Goal: Task Accomplishment & Management: Use online tool/utility

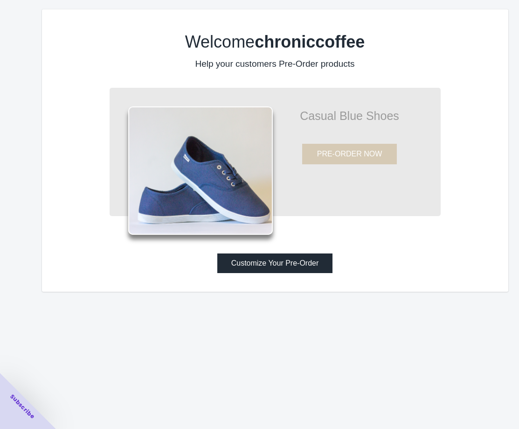
click at [295, 262] on button "Customize Your Pre-Order" at bounding box center [276, 263] width 116 height 20
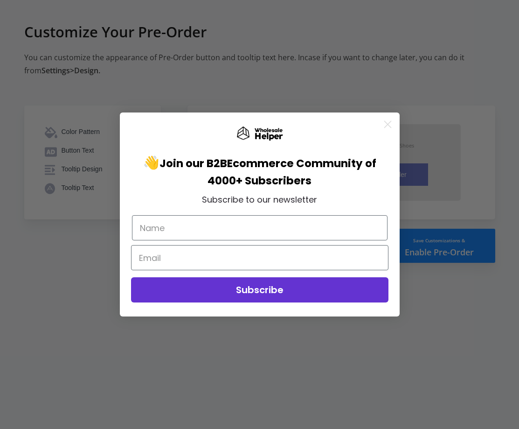
click at [389, 122] on icon "Close dialog" at bounding box center [388, 124] width 7 height 7
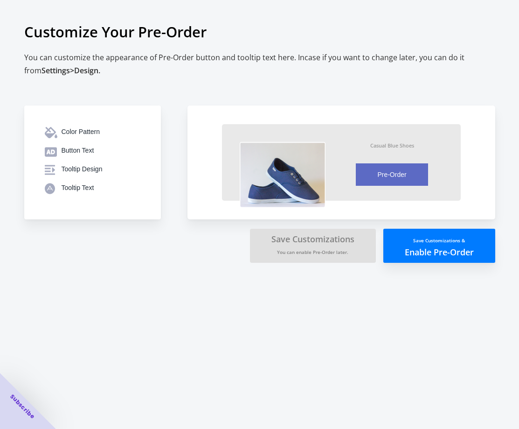
click at [119, 133] on div "Color Pattern" at bounding box center [101, 131] width 79 height 9
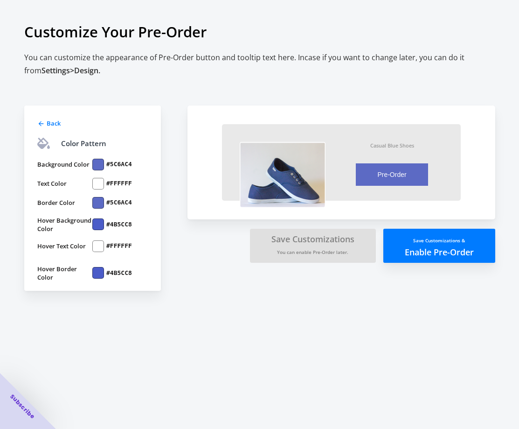
click at [404, 246] on button "Save Customizations & Enable Pre-Order" at bounding box center [440, 246] width 112 height 34
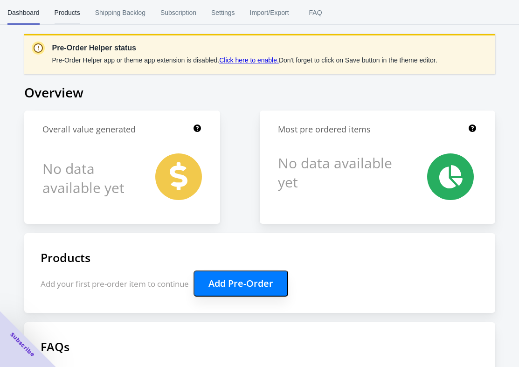
click at [80, 14] on span "Products" at bounding box center [68, 12] width 26 height 24
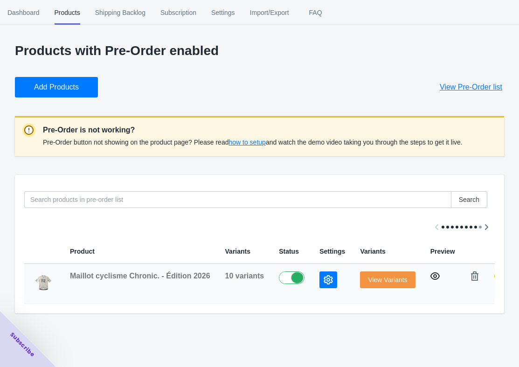
click at [433, 277] on icon "button" at bounding box center [435, 276] width 9 height 7
click at [266, 143] on span "how to setup" at bounding box center [247, 142] width 37 height 7
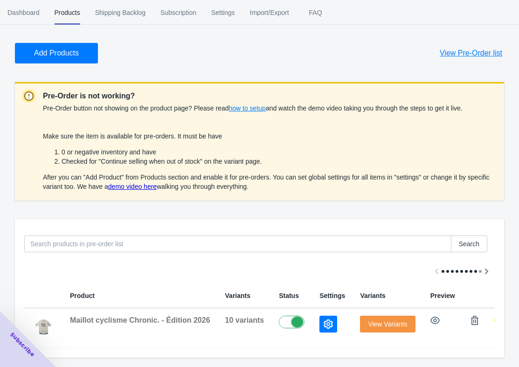
scroll to position [43, 0]
click at [329, 320] on icon "button" at bounding box center [328, 324] width 9 height 9
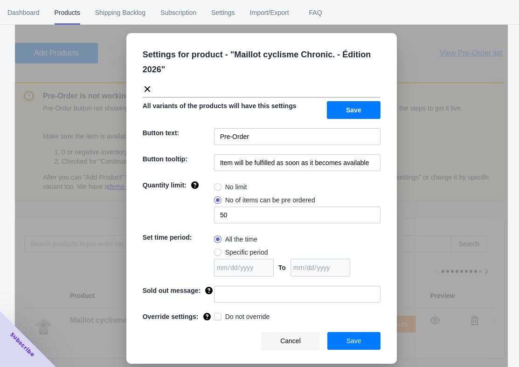
click at [360, 345] on span "Save" at bounding box center [354, 340] width 15 height 7
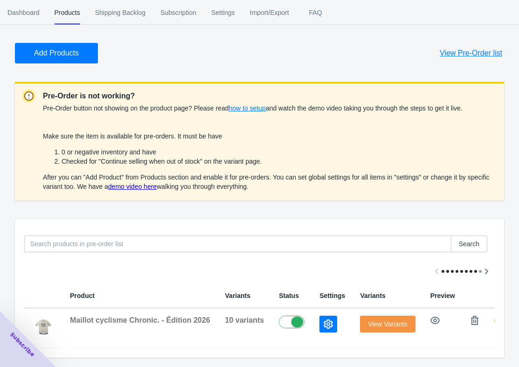
click at [157, 183] on link "demo video here" at bounding box center [132, 186] width 49 height 7
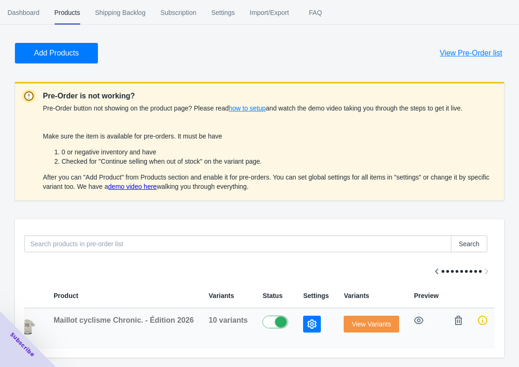
scroll to position [0, 18]
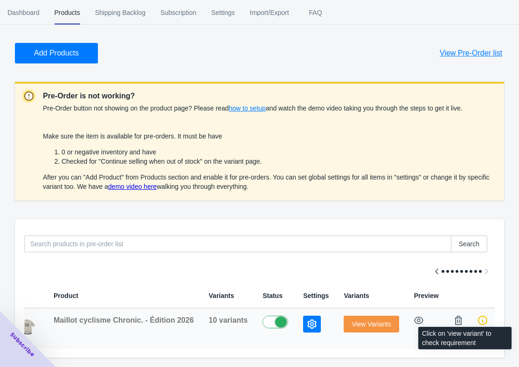
click at [483, 316] on icon at bounding box center [482, 320] width 9 height 9
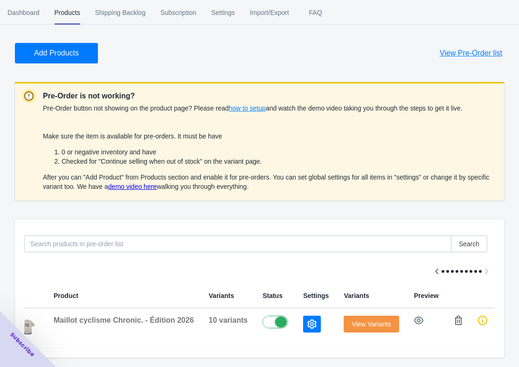
click at [392, 316] on button "View Variants" at bounding box center [371, 324] width 55 height 17
